Goal: Information Seeking & Learning: Find specific fact

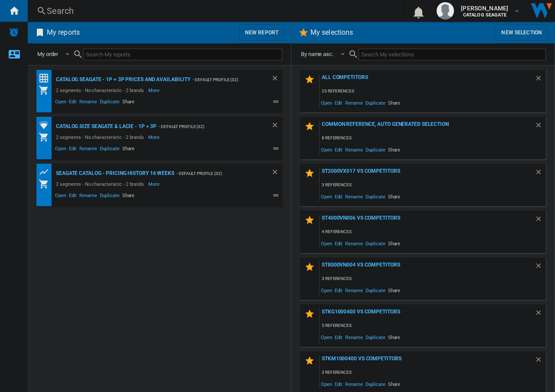
click at [224, 250] on div "Catalog Seagate - 1P + 3P prices and availability - Default profile (32) 2 segm…" at bounding box center [159, 229] width 246 height 318
click at [59, 11] on div "Search" at bounding box center [214, 11] width 335 height 12
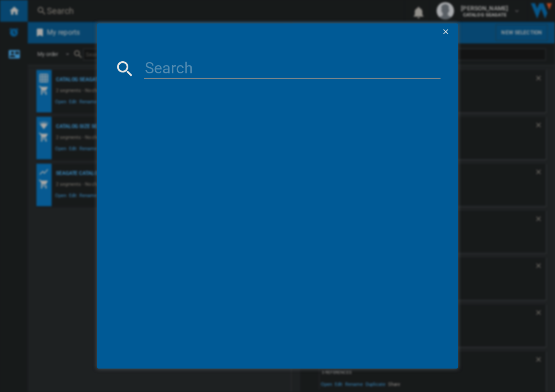
click at [225, 66] on input at bounding box center [292, 68] width 297 height 21
paste input "LACIE 1BIG DOCK STHW2000800 BLACK 2TB"
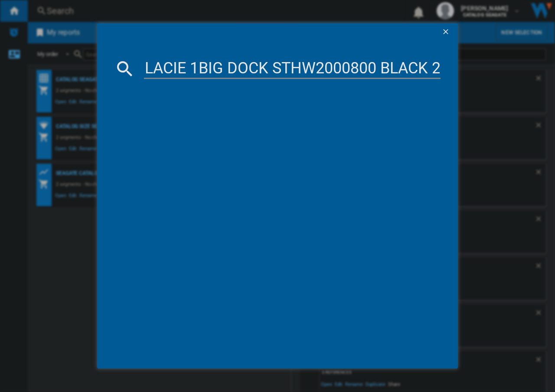
scroll to position [0, 22]
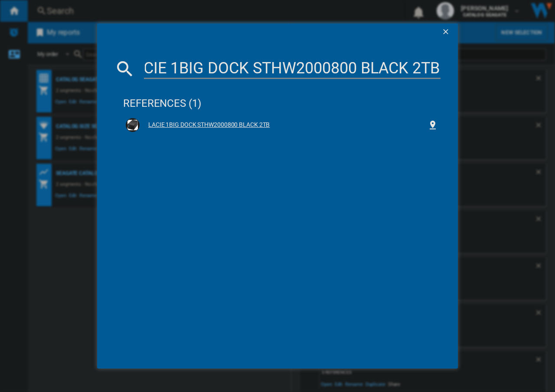
type input "LACIE 1BIG DOCK STHW2000800 BLACK 2TB"
click at [235, 127] on div "LACIE 1BIG DOCK STHW2000800 BLACK 2TB" at bounding box center [284, 125] width 288 height 9
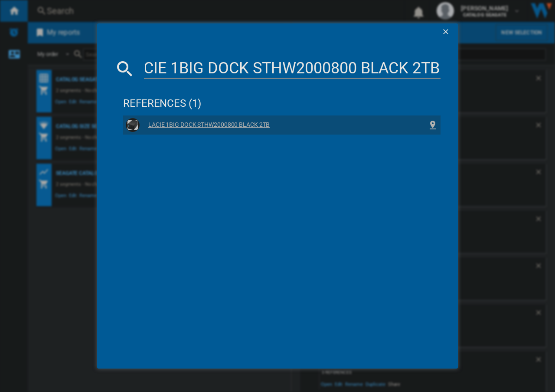
scroll to position [0, 0]
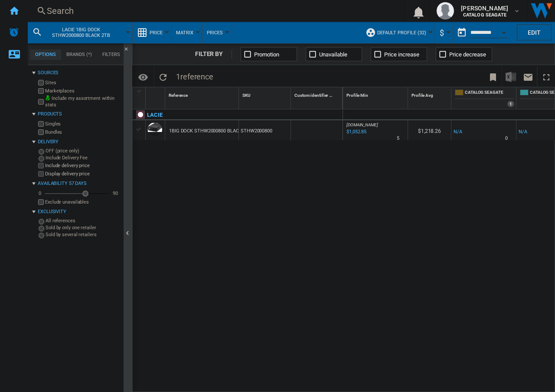
click at [315, 134] on div at bounding box center [317, 130] width 52 height 20
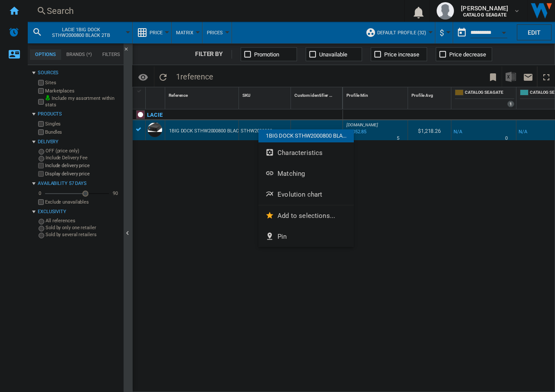
click at [214, 179] on div at bounding box center [277, 196] width 555 height 392
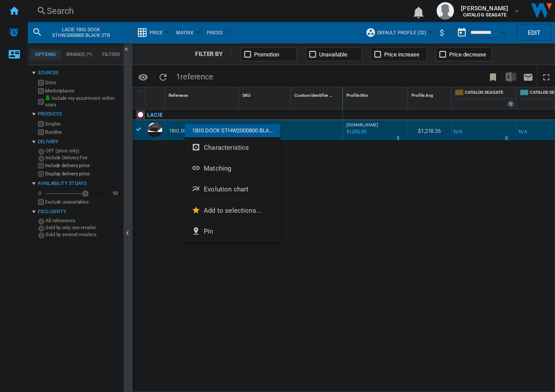
click at [368, 176] on div at bounding box center [277, 196] width 555 height 392
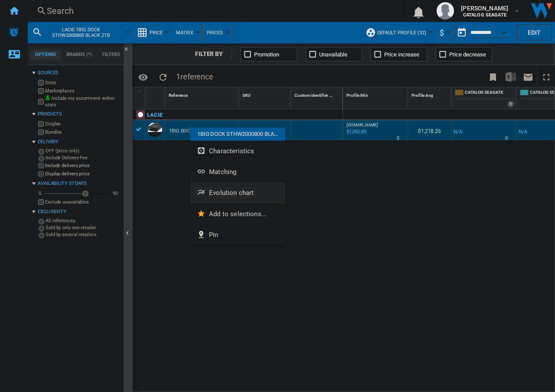
click at [224, 193] on span "Evolution chart" at bounding box center [231, 193] width 45 height 8
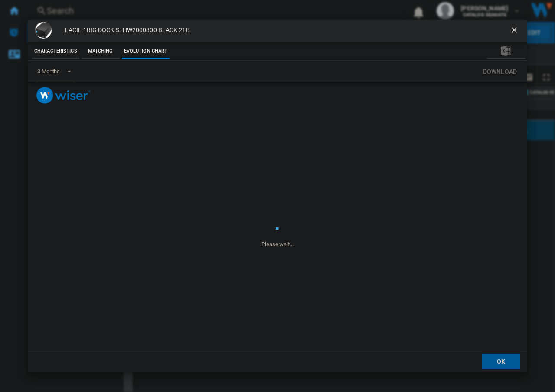
click at [49, 52] on button "Characteristics" at bounding box center [55, 51] width 47 height 16
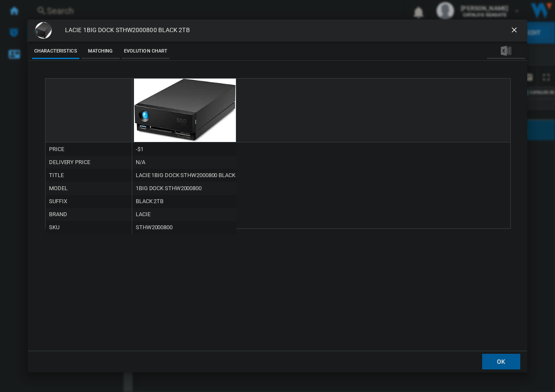
click at [97, 52] on button "Matching" at bounding box center [101, 51] width 38 height 16
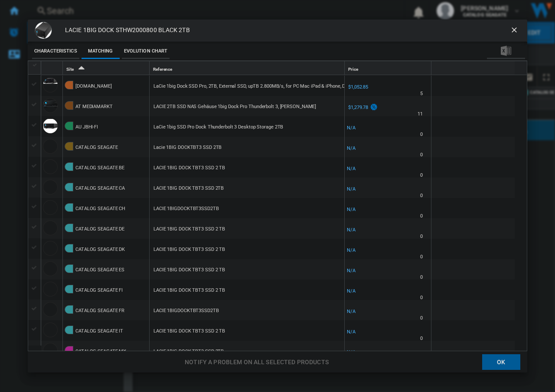
click at [510, 28] on ng-md-icon "getI18NText('BUTTONS.CLOSE_DIALOG')" at bounding box center [515, 31] width 10 height 10
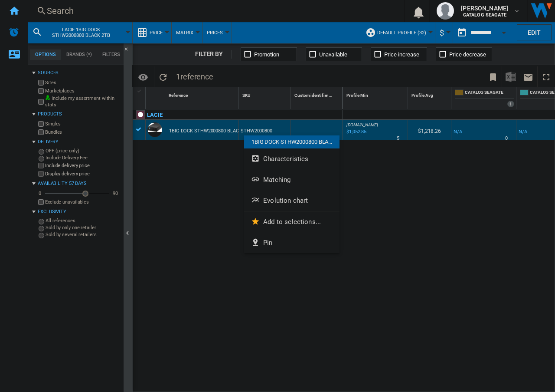
click at [391, 177] on div at bounding box center [277, 196] width 555 height 392
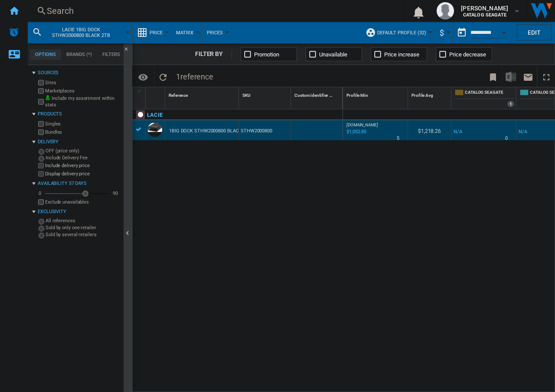
click at [225, 34] on button "Prices" at bounding box center [217, 33] width 20 height 22
click at [189, 33] on md-backdrop at bounding box center [277, 196] width 555 height 392
click at [189, 33] on span "Matrix" at bounding box center [184, 33] width 17 height 6
click at [167, 33] on md-backdrop at bounding box center [277, 196] width 555 height 392
click at [167, 33] on md-menu "Price Price Price Matrix Price Ranking Analytics Base 100 Shared references Cov…" at bounding box center [152, 33] width 39 height 22
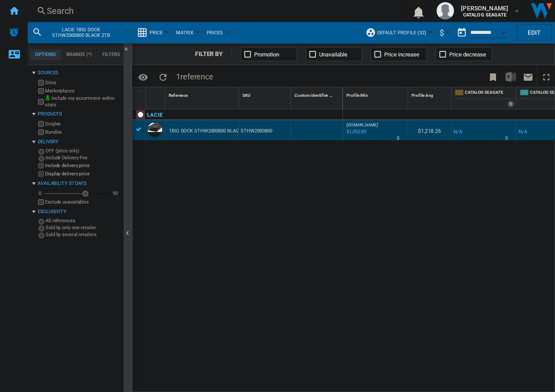
click at [165, 33] on div at bounding box center [167, 32] width 4 height 2
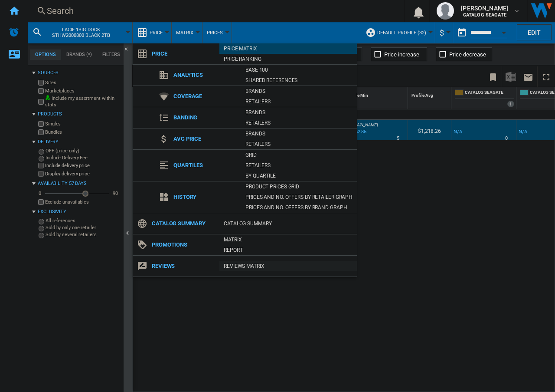
click at [249, 266] on div "REVIEWS Matrix" at bounding box center [289, 266] width 138 height 9
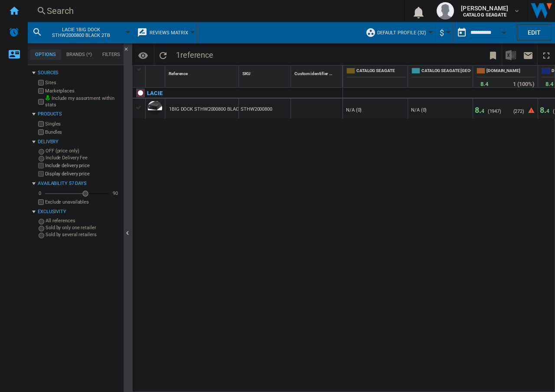
click at [334, 115] on div at bounding box center [317, 108] width 52 height 20
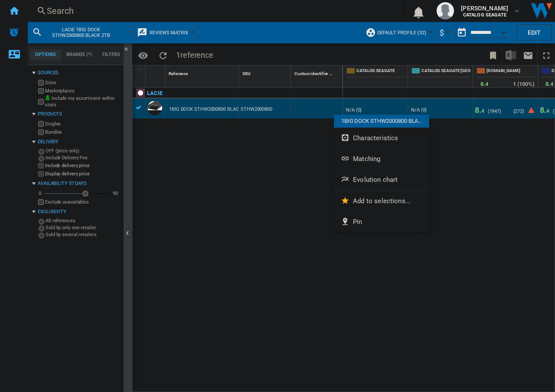
click at [376, 175] on button "Evolution chart" at bounding box center [381, 179] width 95 height 21
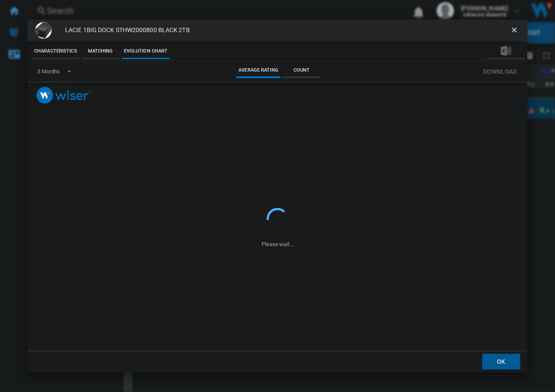
click at [55, 48] on button "Characteristics" at bounding box center [55, 51] width 47 height 16
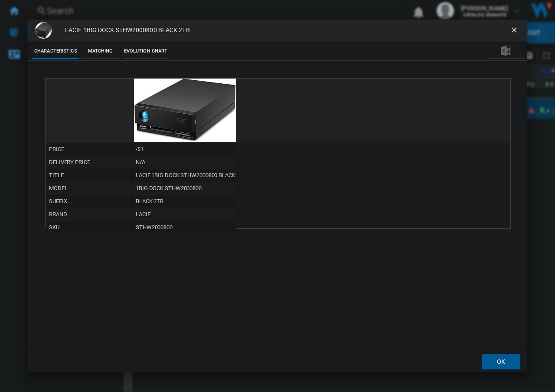
click at [100, 49] on button "Matching" at bounding box center [101, 51] width 38 height 16
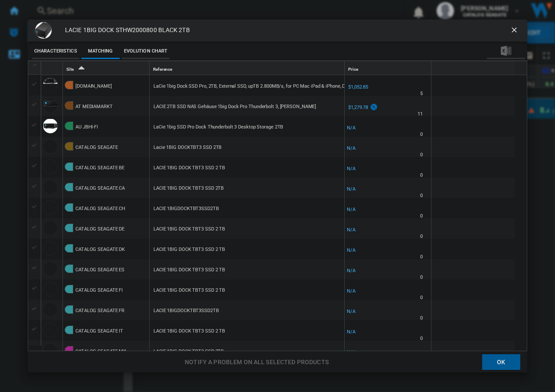
click at [151, 49] on button "Evolution chart" at bounding box center [146, 51] width 48 height 16
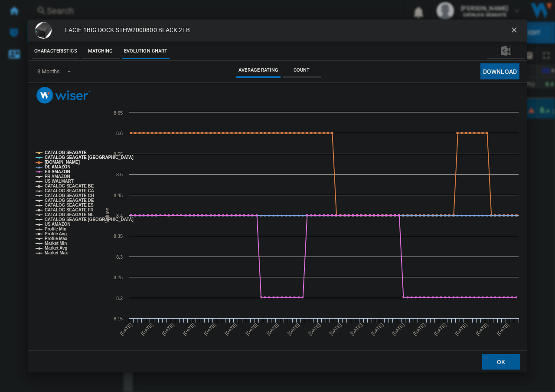
click at [517, 30] on ng-md-icon "getI18NText('BUTTONS.CLOSE_DIALOG')" at bounding box center [515, 31] width 10 height 10
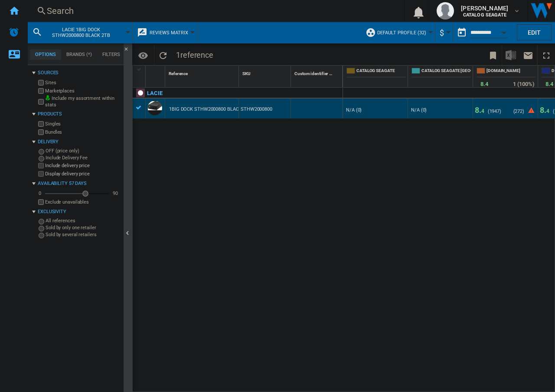
click at [336, 170] on div "LACIE 1BIG DOCK STHW2000800 BLACK 2TB STHW2000800" at bounding box center [238, 237] width 210 height 298
click at [181, 30] on span "Reviews Matrix" at bounding box center [169, 33] width 39 height 6
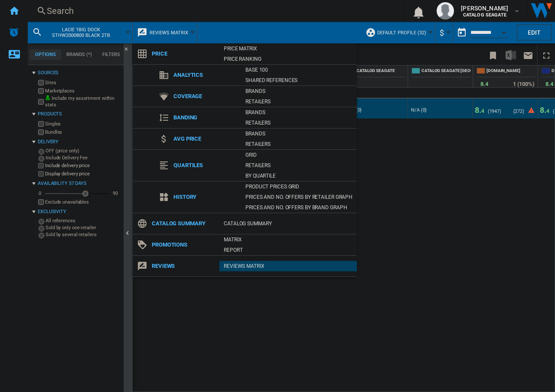
click at [408, 196] on md-backdrop at bounding box center [277, 196] width 555 height 392
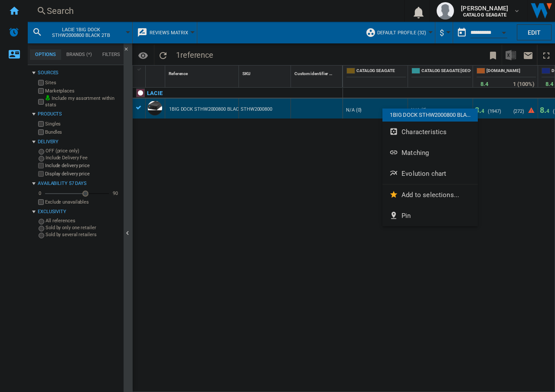
click at [296, 147] on div at bounding box center [277, 196] width 555 height 392
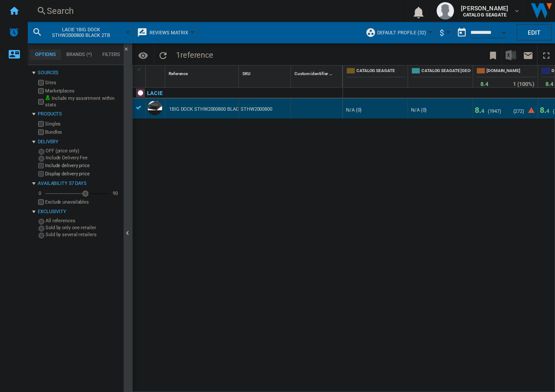
click at [190, 30] on button "Reviews Matrix" at bounding box center [171, 33] width 43 height 22
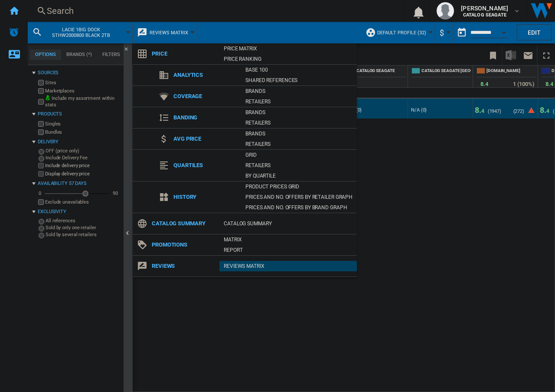
click at [427, 214] on md-backdrop at bounding box center [277, 196] width 555 height 392
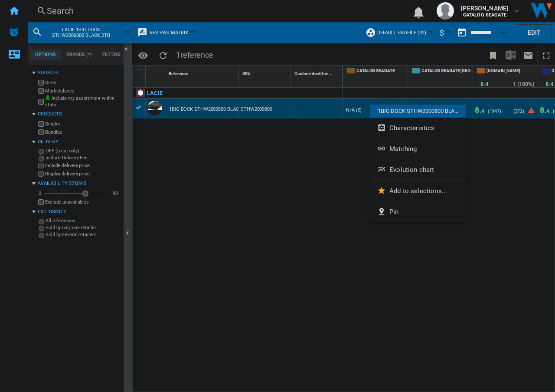
click at [315, 180] on div at bounding box center [277, 196] width 555 height 392
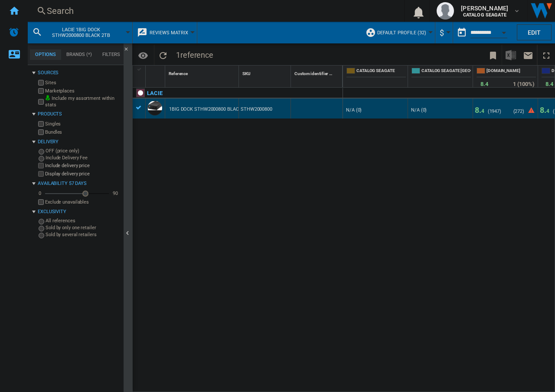
click at [183, 33] on span "Reviews Matrix" at bounding box center [169, 33] width 39 height 6
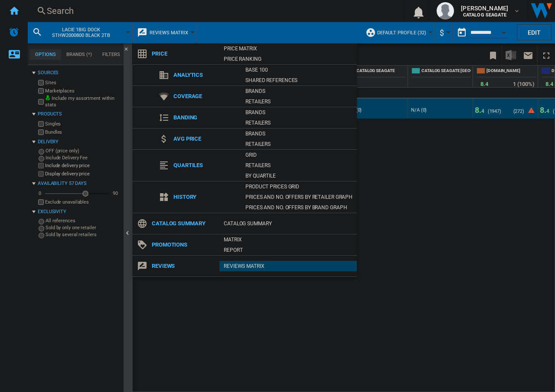
drag, startPoint x: 241, startPoint y: 50, endPoint x: 253, endPoint y: 77, distance: 29.6
click at [241, 50] on div "Price Matrix" at bounding box center [289, 48] width 138 height 9
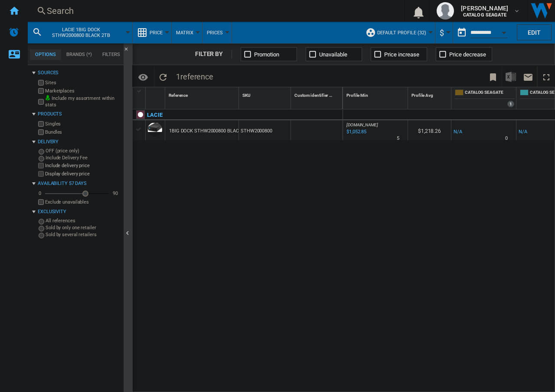
click at [305, 238] on div "LACIE 1BIG DOCK STHW2000800 BLACK 2TB STHW2000800" at bounding box center [238, 247] width 210 height 276
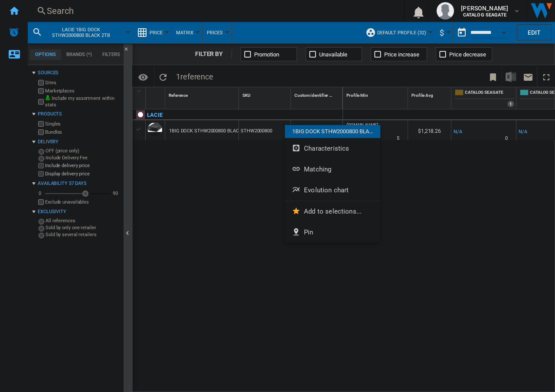
click at [434, 180] on div at bounding box center [277, 196] width 555 height 392
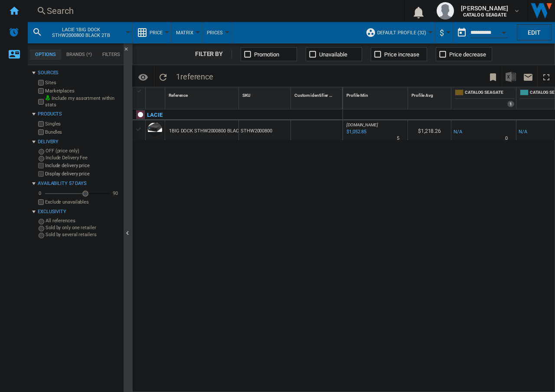
click at [210, 233] on div "LACIE 1BIG DOCK STHW2000800 BLACK 2TB STHW2000800" at bounding box center [238, 247] width 210 height 276
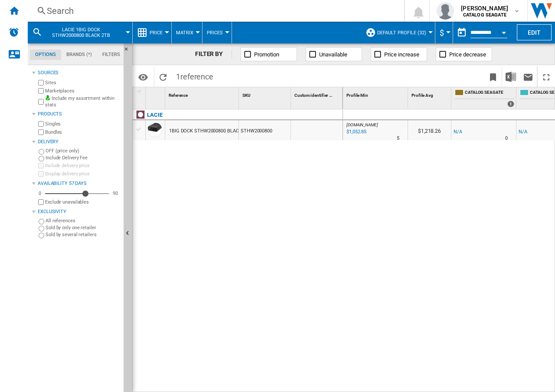
click at [204, 275] on div "LACIE 1BIG DOCK STHW2000800 BLACK 2TB STHW2000800" at bounding box center [238, 247] width 210 height 276
click at [161, 34] on span "Price" at bounding box center [156, 33] width 13 height 6
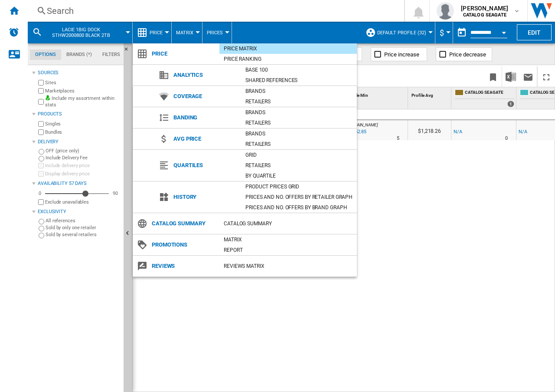
click at [443, 230] on md-backdrop at bounding box center [277, 196] width 555 height 392
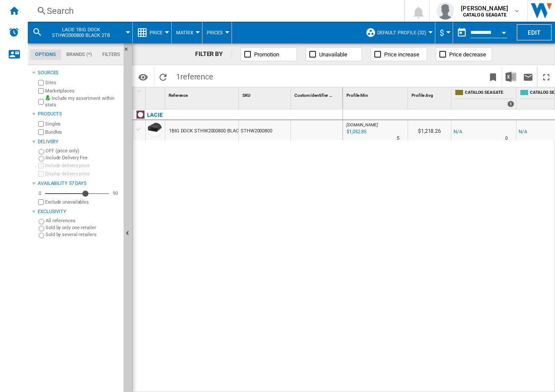
click at [224, 36] on button "Prices" at bounding box center [217, 33] width 20 height 22
click at [306, 180] on md-backdrop at bounding box center [277, 196] width 555 height 392
click at [163, 33] on button "Price" at bounding box center [158, 33] width 17 height 22
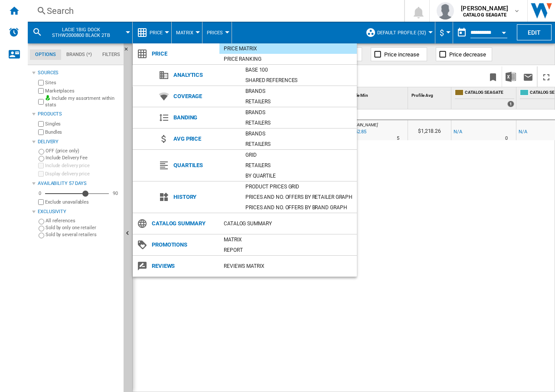
click at [239, 49] on div "Price Matrix" at bounding box center [289, 48] width 138 height 9
click at [257, 50] on div "Price Matrix" at bounding box center [289, 48] width 138 height 9
click at [435, 211] on md-backdrop at bounding box center [277, 196] width 555 height 392
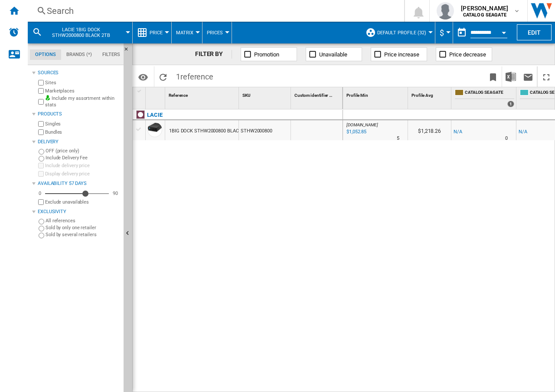
click at [161, 32] on span "Price" at bounding box center [156, 33] width 13 height 6
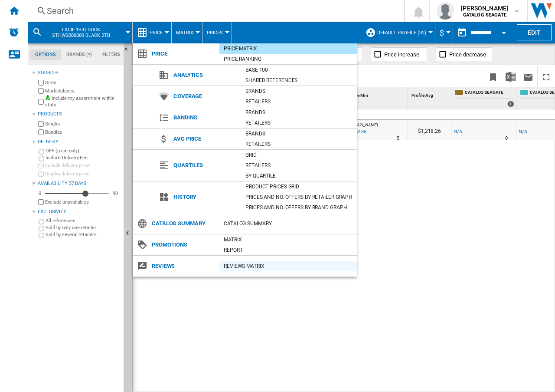
click at [254, 266] on div "REVIEWS Matrix" at bounding box center [289, 266] width 138 height 9
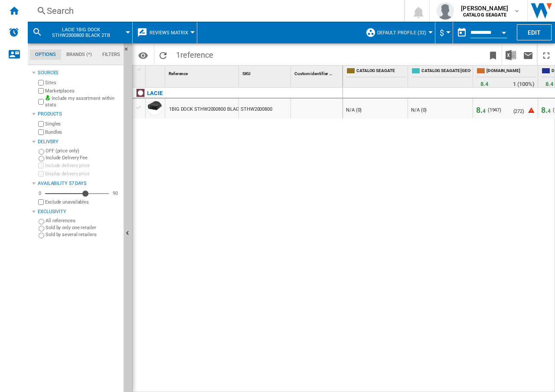
click at [240, 175] on div "LACIE 1BIG DOCK STHW2000800 BLACK 2TB STHW2000800" at bounding box center [238, 238] width 210 height 300
click at [483, 112] on span "4" at bounding box center [484, 111] width 3 height 6
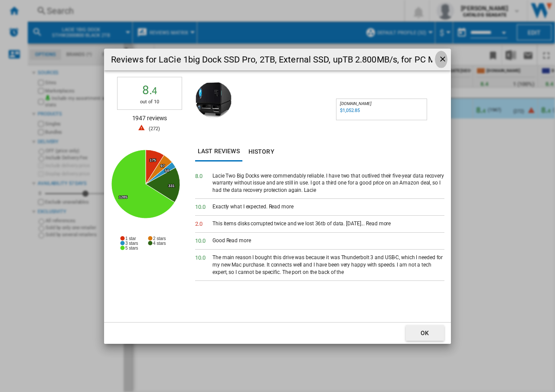
click at [442, 59] on ng-md-icon "getI18NText('BUTTONS.CLOSE_DIALOG')" at bounding box center [444, 60] width 10 height 10
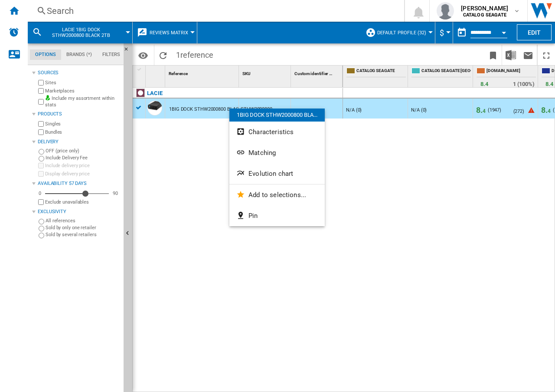
click at [458, 192] on div at bounding box center [277, 196] width 555 height 392
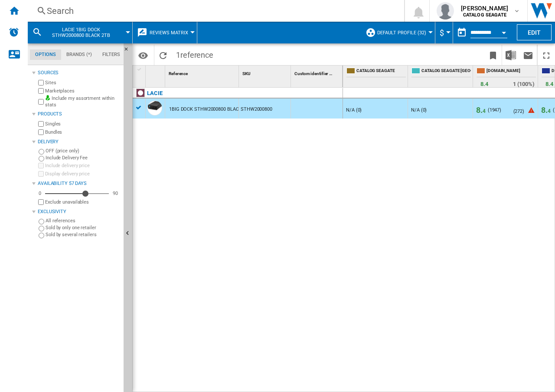
click at [481, 110] on span "8. 4" at bounding box center [481, 109] width 10 height 9
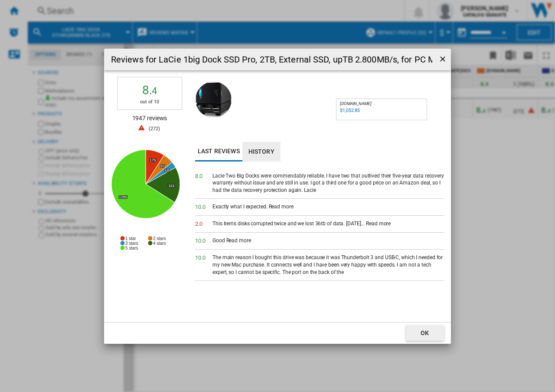
click at [259, 151] on button "History" at bounding box center [262, 152] width 38 height 20
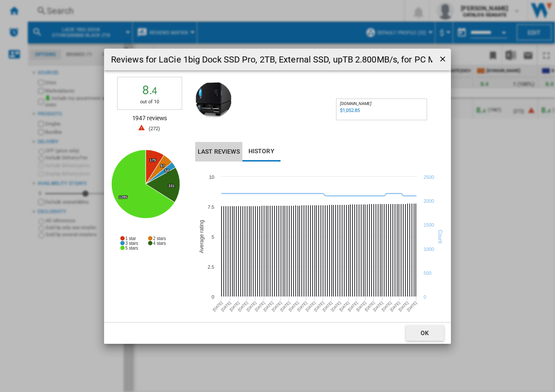
click at [207, 152] on button "Last reviews" at bounding box center [218, 152] width 47 height 20
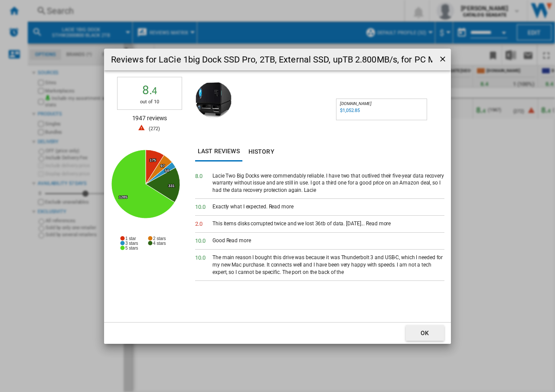
drag, startPoint x: 443, startPoint y: 57, endPoint x: 446, endPoint y: 61, distance: 5.2
click at [443, 57] on ng-md-icon "getI18NText('BUTTONS.CLOSE_DIALOG')" at bounding box center [444, 60] width 10 height 10
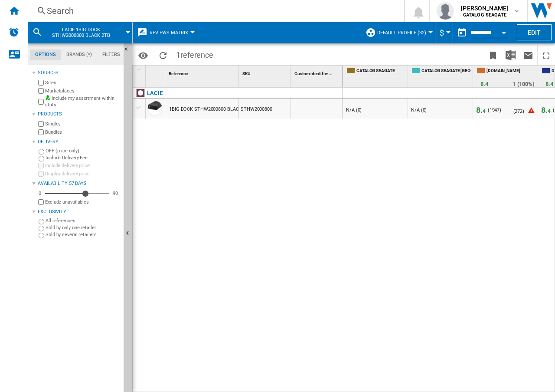
click at [478, 111] on span "8. 4" at bounding box center [481, 109] width 10 height 9
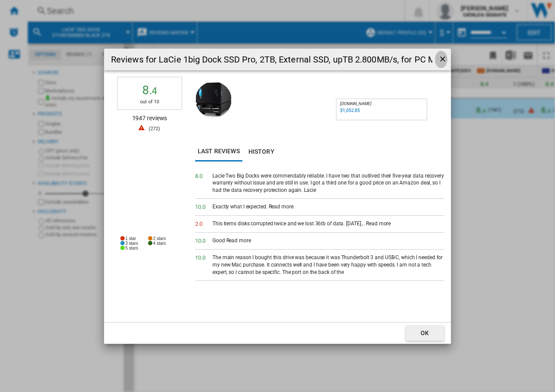
click at [443, 59] on ng-md-icon "getI18NText('BUTTONS.CLOSE_DIALOG')" at bounding box center [444, 60] width 10 height 10
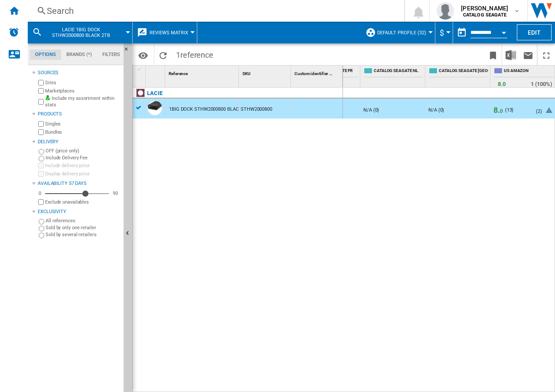
click at [495, 110] on span "8. 0" at bounding box center [499, 109] width 10 height 9
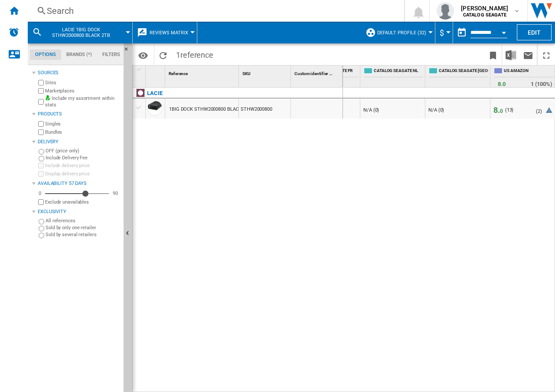
click at [499, 112] on span "8. 0" at bounding box center [499, 109] width 10 height 9
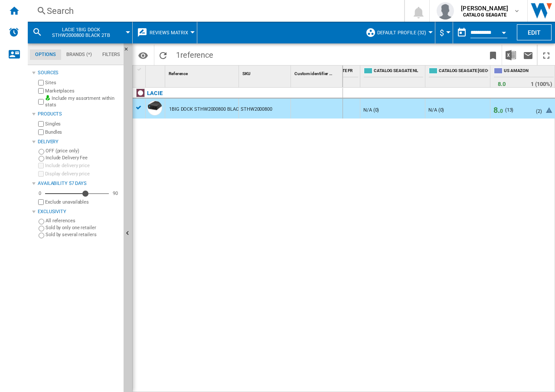
click at [499, 111] on span "8. 0" at bounding box center [499, 109] width 10 height 9
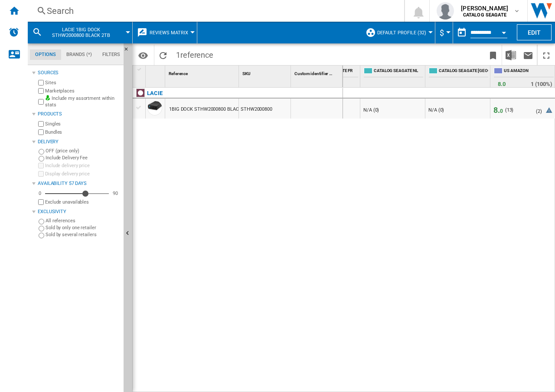
click at [498, 110] on span "8. 0" at bounding box center [499, 109] width 10 height 9
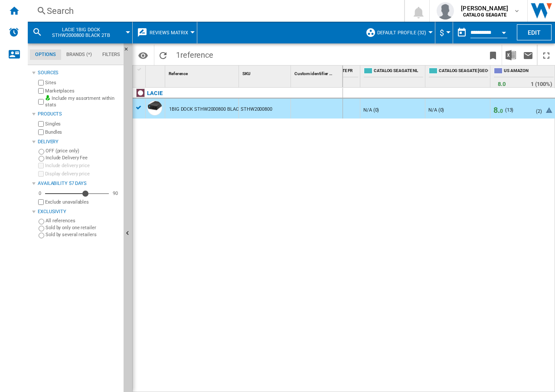
drag, startPoint x: 518, startPoint y: 145, endPoint x: 518, endPoint y: 133, distance: 11.7
click at [518, 143] on div "- N/A (0) - N/A (0) 8. 4 ( 1947 ) N/A (0) ( 272 ) 8. 4 ( 1946 ) N/A (0) ( 253 )…" at bounding box center [449, 240] width 213 height 305
click at [509, 111] on span "13" at bounding box center [509, 110] width 5 height 6
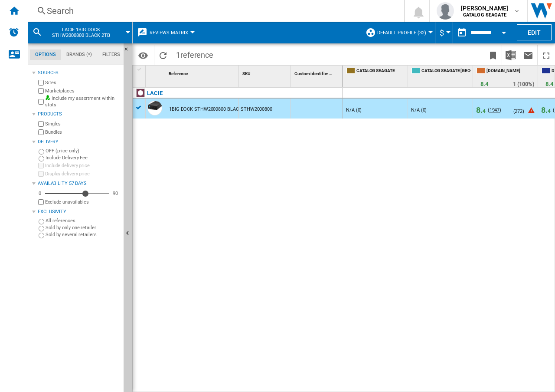
click at [492, 109] on span "1947" at bounding box center [495, 110] width 10 height 6
click at [347, 156] on div "- N/A (0) - N/A (0) 8. 4 ( 1947 ) N/A (0) ( 272 ) 8. 4 ( 1946 ) N/A (0) ( 253 )…" at bounding box center [449, 240] width 213 height 305
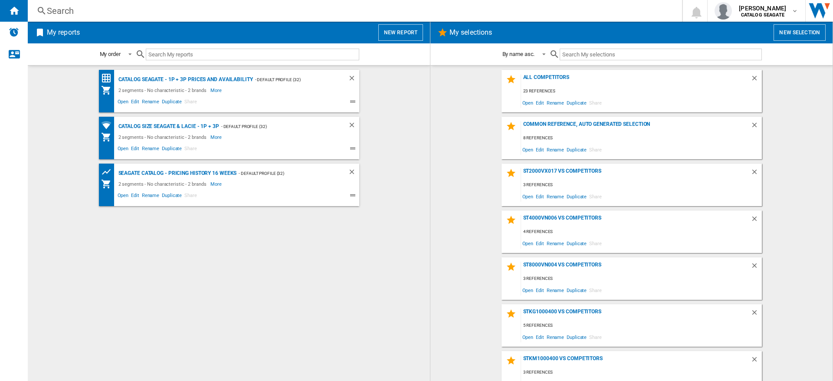
click at [98, 12] on div "Search" at bounding box center [353, 11] width 613 height 12
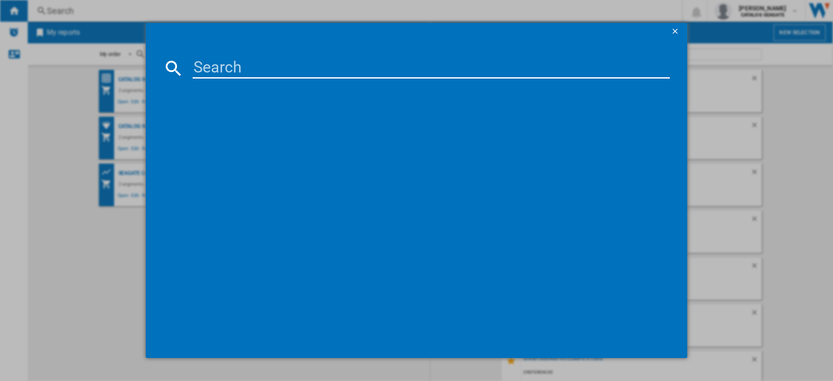
click at [504, 71] on input at bounding box center [431, 68] width 477 height 21
click at [679, 30] on ng-md-icon "getI18NText('BUTTONS.CLOSE_DIALOG')" at bounding box center [676, 32] width 10 height 10
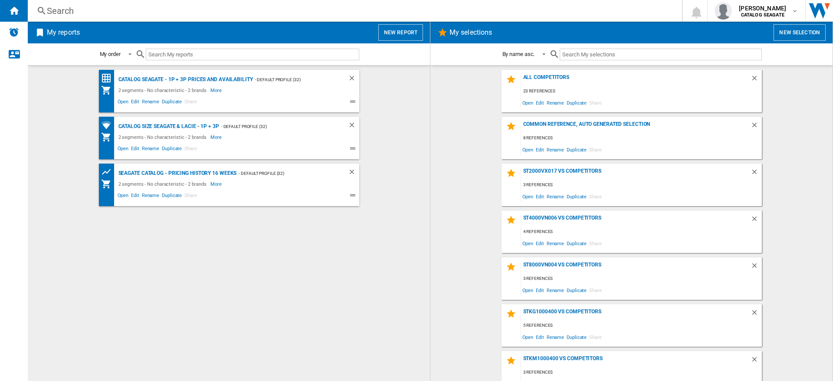
click at [290, 12] on div "Search" at bounding box center [353, 11] width 613 height 12
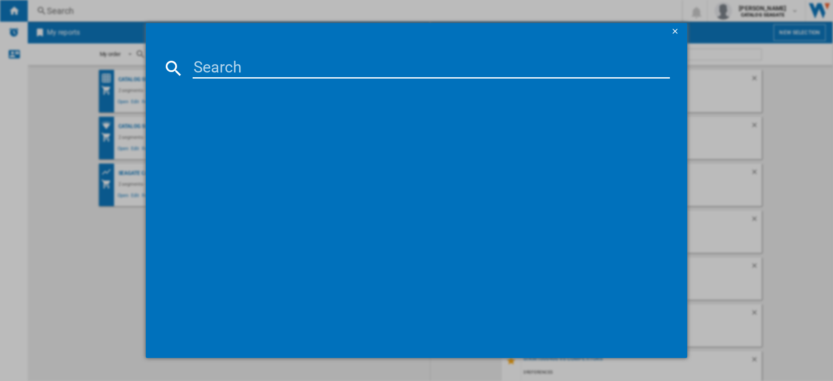
drag, startPoint x: 258, startPoint y: 62, endPoint x: 269, endPoint y: 65, distance: 11.2
click at [257, 63] on input at bounding box center [431, 68] width 477 height 21
paste input "LACIE 1BIG DOCK STHW2000800 BLACK 2TB"
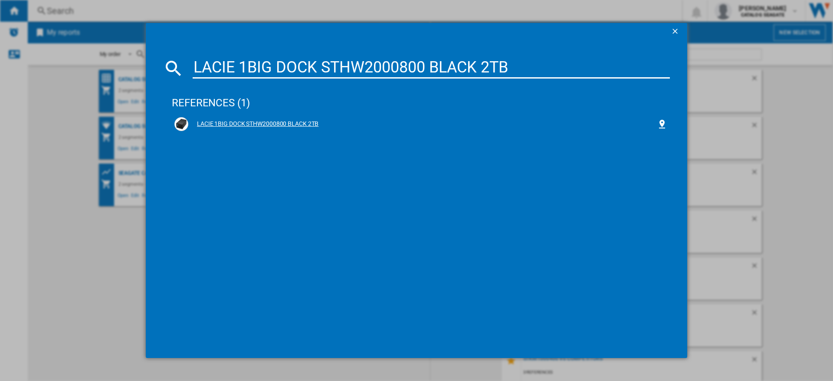
type input "LACIE 1BIG DOCK STHW2000800 BLACK 2TB"
click at [302, 123] on div "LACIE 1BIG DOCK STHW2000800 BLACK 2TB" at bounding box center [422, 124] width 469 height 9
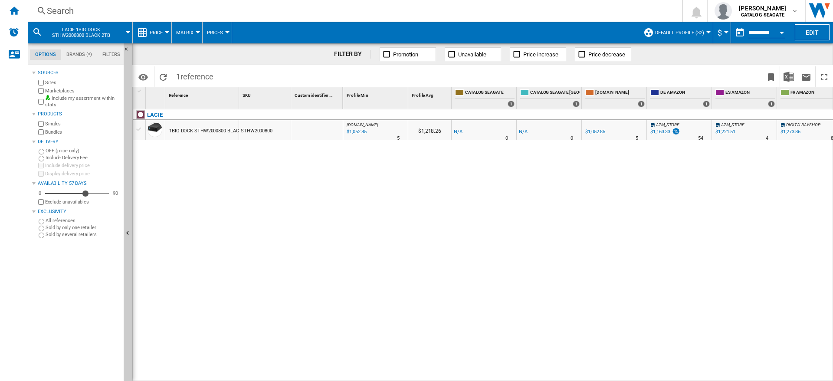
click at [222, 33] on button "Prices" at bounding box center [217, 33] width 20 height 22
click at [164, 36] on md-backdrop at bounding box center [416, 190] width 833 height 381
click at [164, 34] on button "Price" at bounding box center [158, 33] width 17 height 22
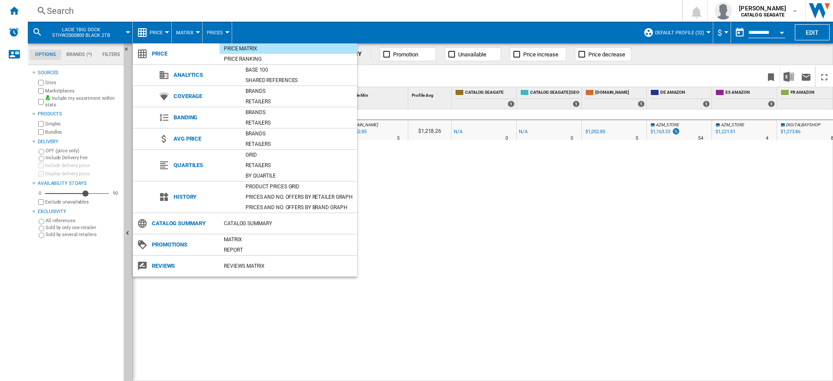
drag, startPoint x: 245, startPoint y: 266, endPoint x: 255, endPoint y: 274, distance: 13.0
click at [245, 266] on div "REVIEWS Matrix" at bounding box center [289, 266] width 138 height 9
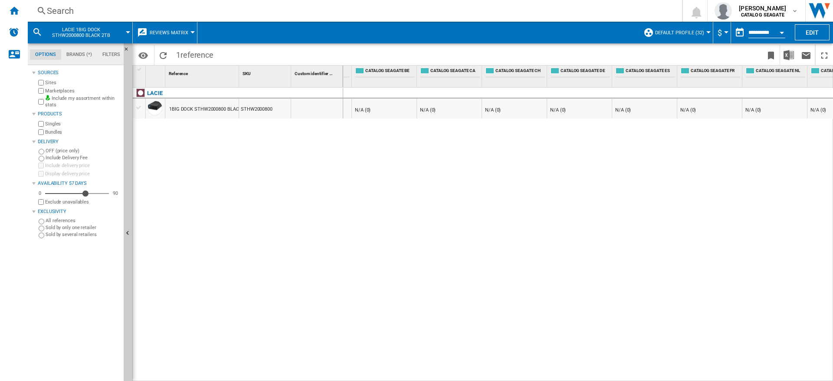
scroll to position [0, 551]
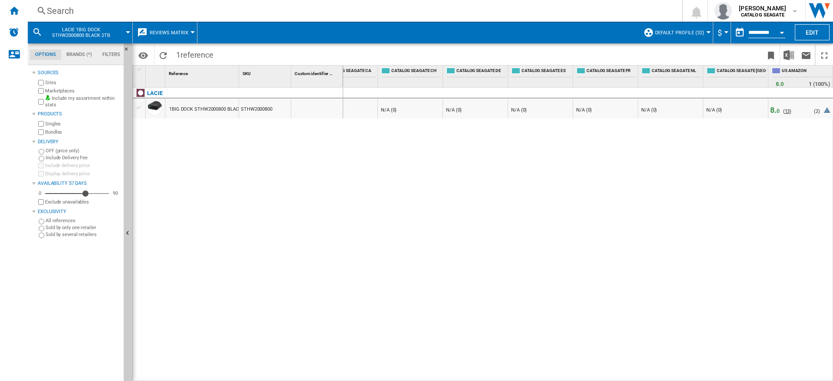
click at [786, 113] on span "13" at bounding box center [787, 111] width 5 height 6
click at [788, 114] on span "13" at bounding box center [787, 111] width 5 height 6
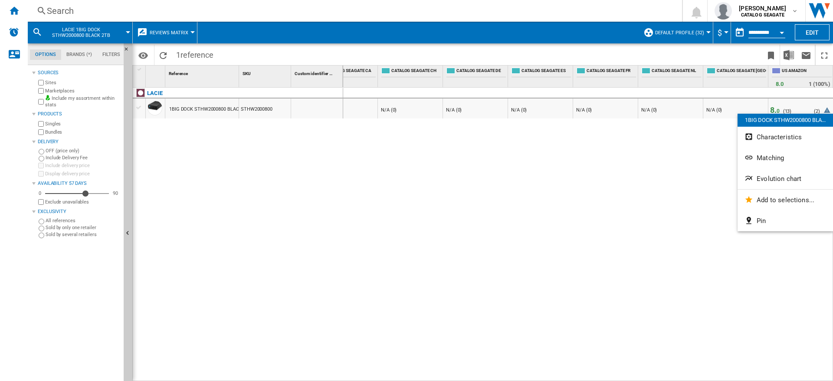
click at [687, 167] on div at bounding box center [416, 190] width 833 height 381
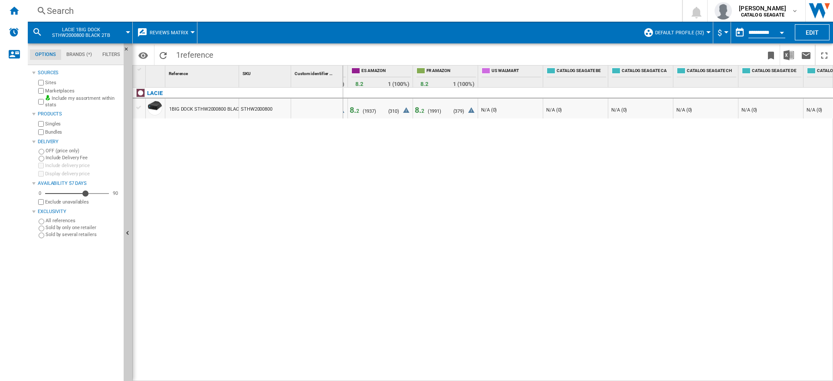
scroll to position [0, 0]
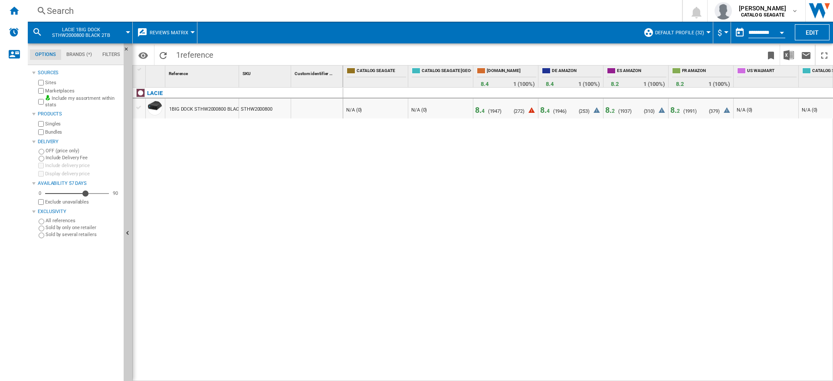
click at [480, 111] on span "8. 4" at bounding box center [480, 109] width 10 height 9
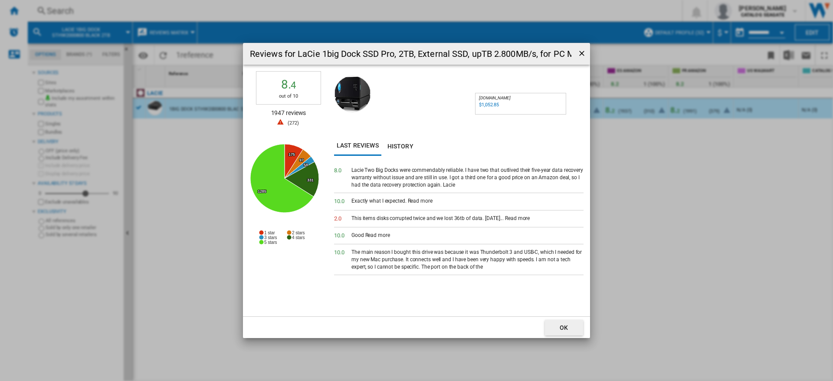
click at [582, 52] on ng-md-icon "getI18NText('BUTTONS.CLOSE_DIALOG')" at bounding box center [582, 54] width 10 height 10
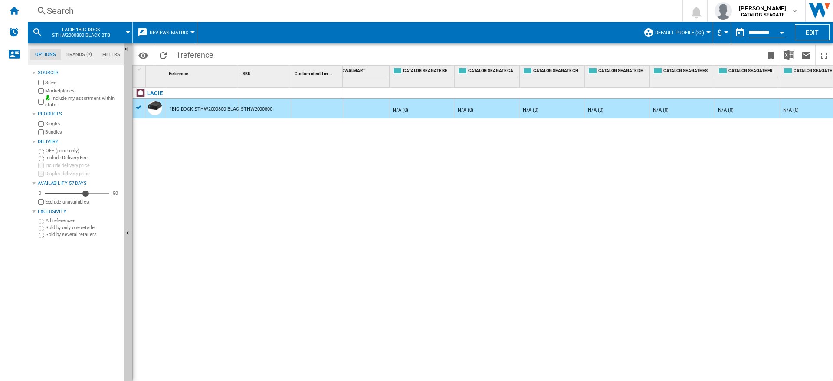
scroll to position [0, 551]
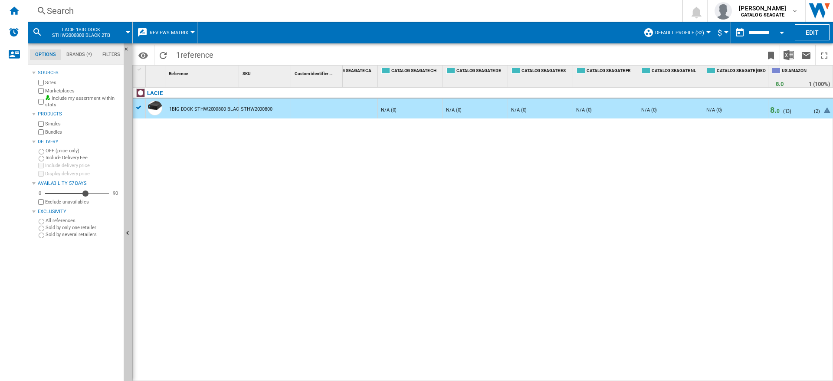
click at [774, 112] on span "8. 0" at bounding box center [775, 109] width 10 height 9
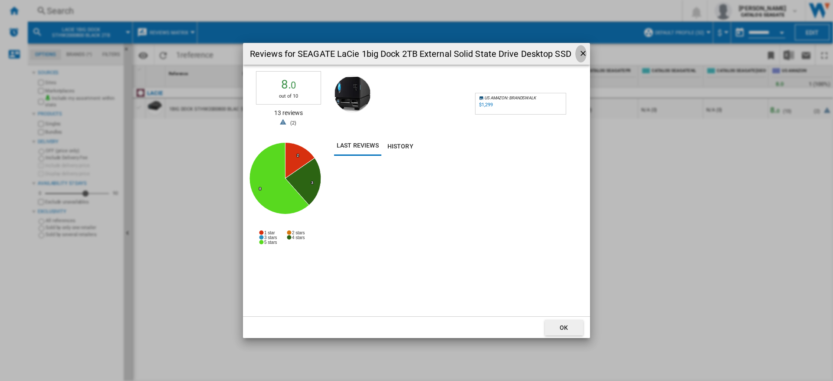
drag, startPoint x: 584, startPoint y: 54, endPoint x: 603, endPoint y: 75, distance: 28.6
click at [584, 54] on ng-md-icon "getI18NText('BUTTONS.CLOSE_DIALOG')" at bounding box center [584, 54] width 10 height 10
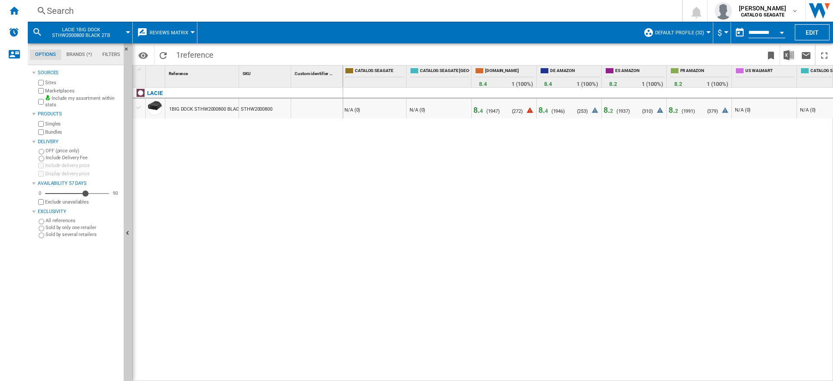
scroll to position [0, 0]
click at [478, 111] on span "8. 4" at bounding box center [480, 109] width 10 height 9
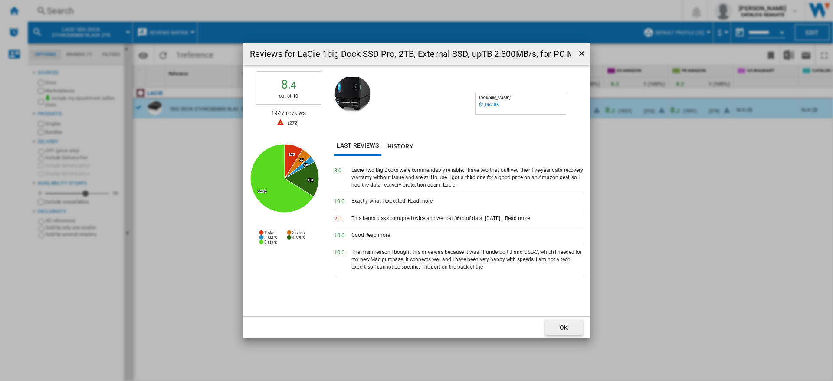
drag, startPoint x: 583, startPoint y: 52, endPoint x: 584, endPoint y: 62, distance: 9.6
click at [583, 53] on ng-md-icon "getI18NText('BUTTONS.CLOSE_DIALOG')" at bounding box center [582, 54] width 10 height 10
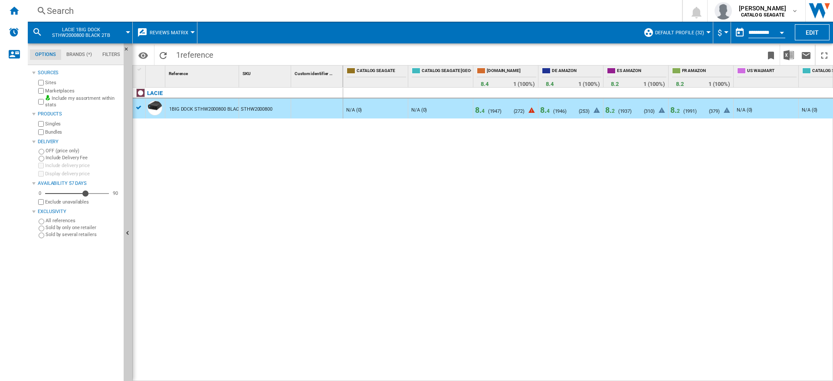
click at [478, 111] on span "8. 4" at bounding box center [480, 109] width 10 height 9
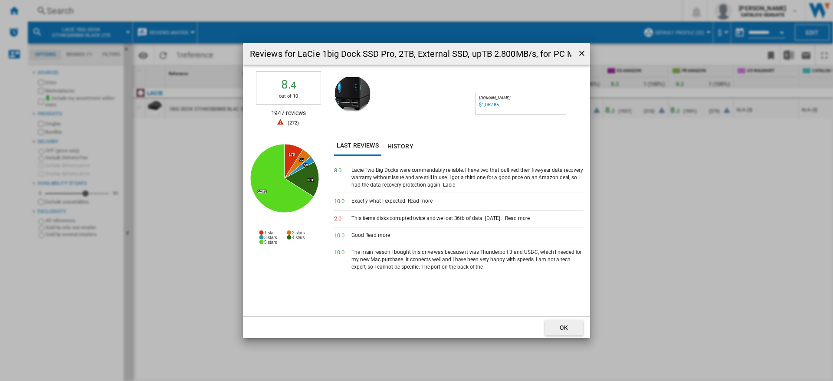
click at [583, 52] on ng-md-icon "getI18NText('BUTTONS.CLOSE_DIALOG')" at bounding box center [582, 54] width 10 height 10
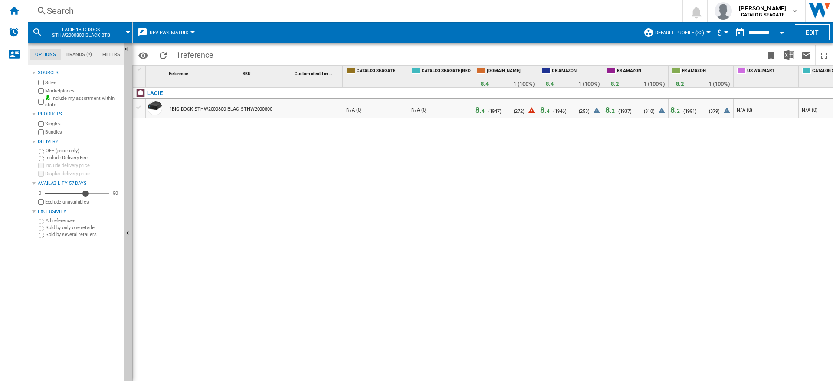
click at [544, 111] on span "8. 4" at bounding box center [545, 109] width 10 height 9
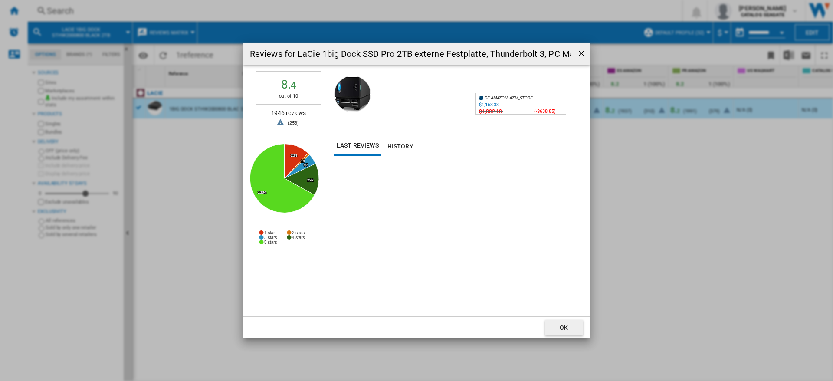
click at [582, 51] on ng-md-icon "getI18NText('BUTTONS.CLOSE_DIALOG')" at bounding box center [582, 54] width 10 height 10
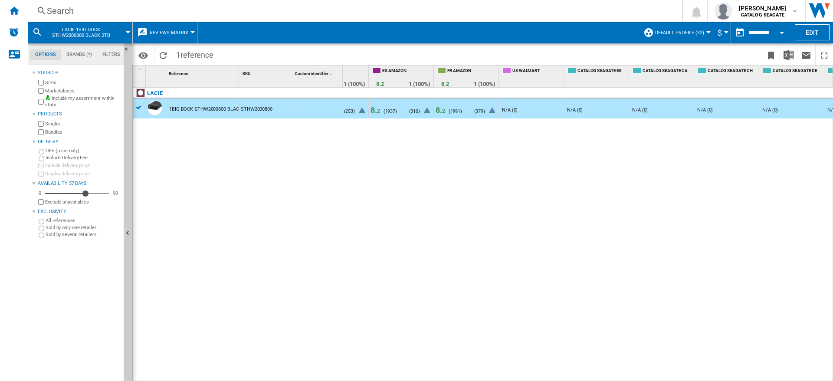
scroll to position [0, 241]
click at [433, 110] on span "8. 2" at bounding box center [435, 109] width 10 height 9
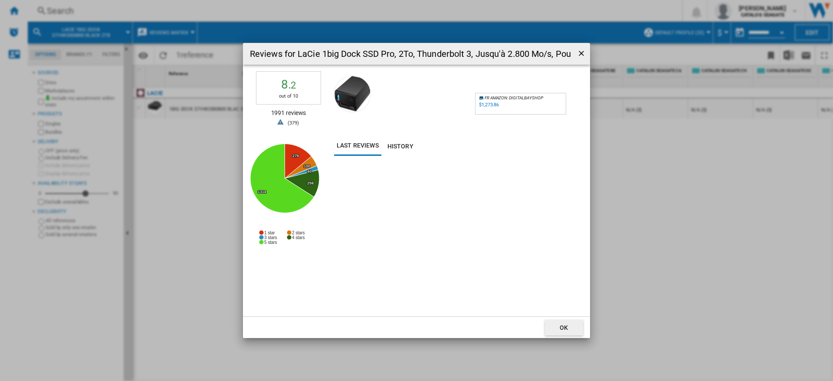
click at [582, 54] on ng-md-icon "getI18NText('BUTTONS.CLOSE_DIALOG')" at bounding box center [582, 54] width 10 height 10
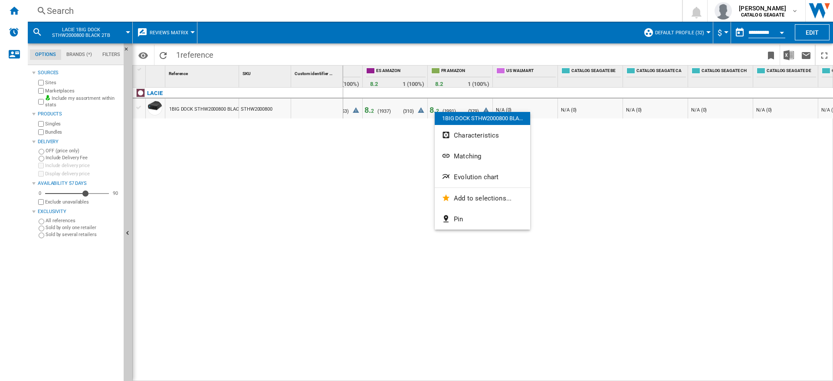
click at [615, 144] on div at bounding box center [416, 190] width 833 height 381
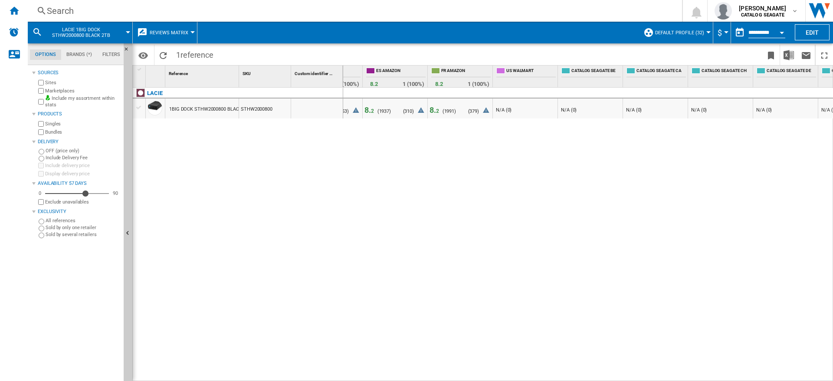
click at [453, 181] on div "- N/A (0) - N/A (0) 8. 4 ( 1947 ) N/A (0) ( 272 ) 8. 4 ( 1946 ) N/A (0) ( 253 )…" at bounding box center [588, 235] width 490 height 294
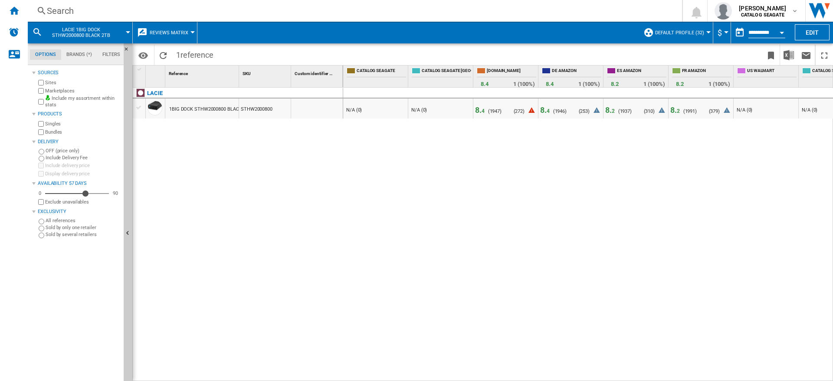
click at [402, 165] on div "- N/A (0) - N/A (0) 8. 4 ( 1947 ) N/A (0) ( 272 ) 8. 4 ( 1946 ) N/A (0) ( 253 )…" at bounding box center [588, 235] width 490 height 294
click at [481, 112] on span "8. 4" at bounding box center [480, 109] width 10 height 9
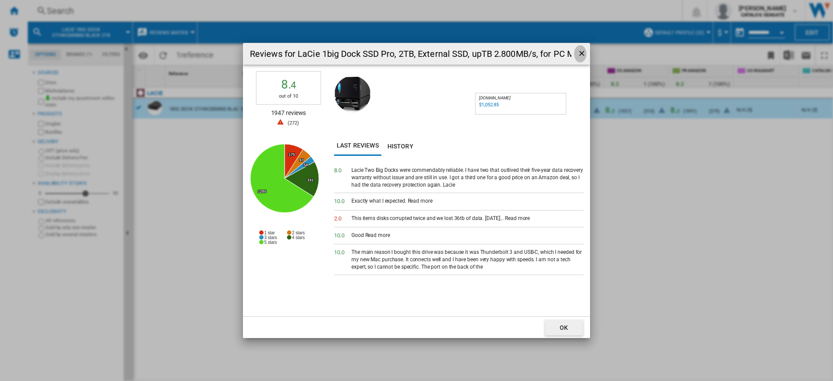
click at [580, 52] on ng-md-icon "getI18NText('BUTTONS.CLOSE_DIALOG')" at bounding box center [582, 54] width 10 height 10
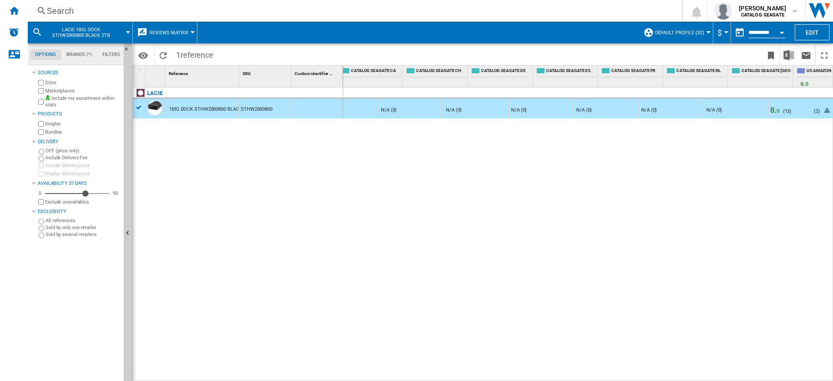
scroll to position [0, 551]
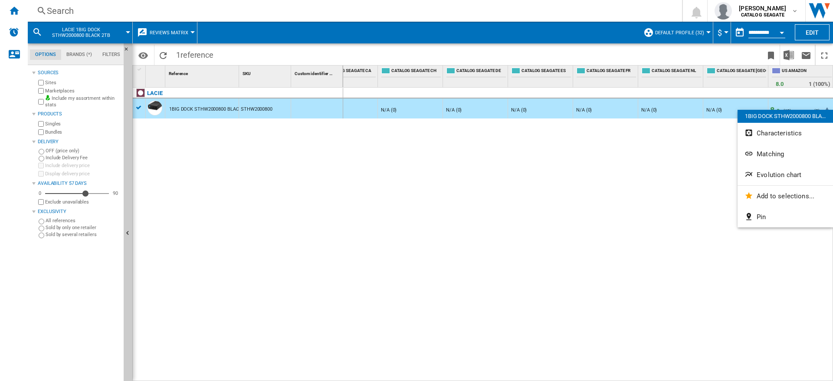
click at [692, 184] on div at bounding box center [416, 190] width 833 height 381
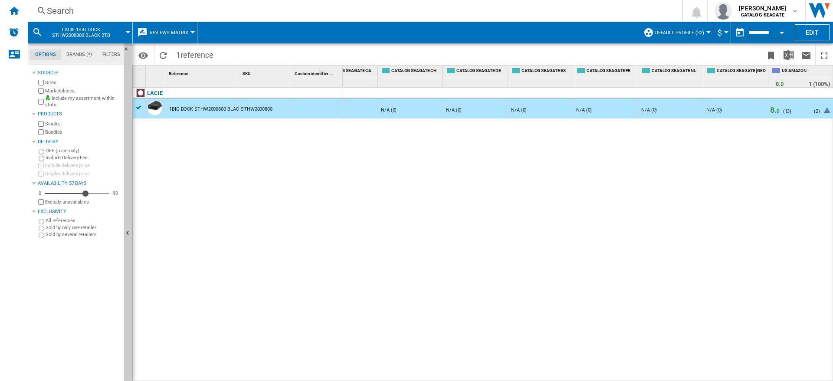
click at [774, 111] on span "8. 0" at bounding box center [775, 109] width 10 height 9
